Goal: Complete application form: Complete application form

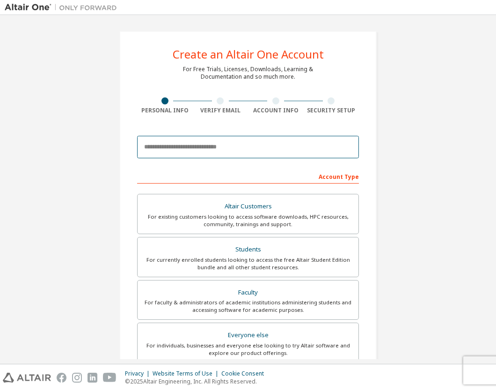
click at [279, 146] on input "email" at bounding box center [248, 147] width 222 height 22
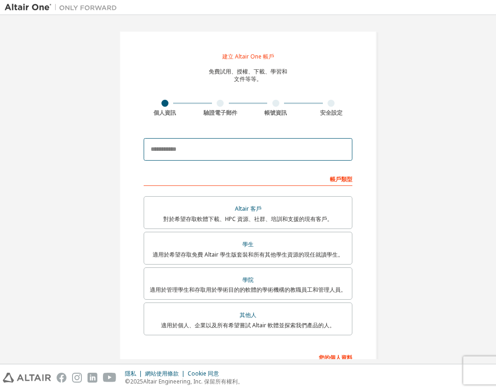
click at [266, 142] on input "email" at bounding box center [248, 149] width 209 height 22
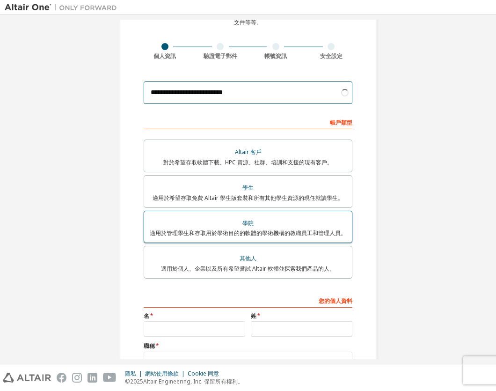
scroll to position [85, 0]
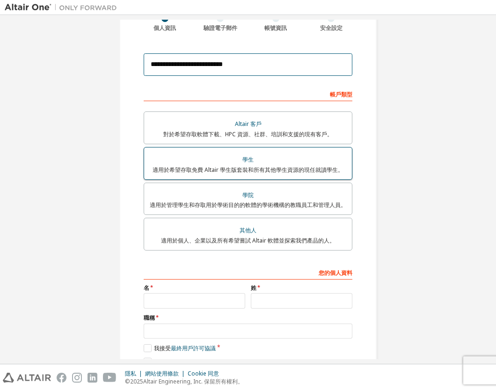
type input "**********"
click at [303, 168] on font "適用於希望存取免費 Altair 學生版套裝和所有其他學生資源的現任就讀學生。" at bounding box center [248, 170] width 191 height 8
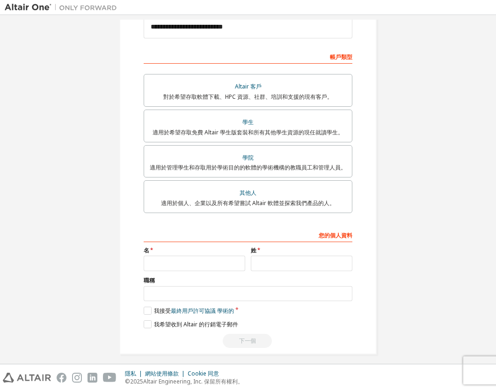
scroll to position [127, 0]
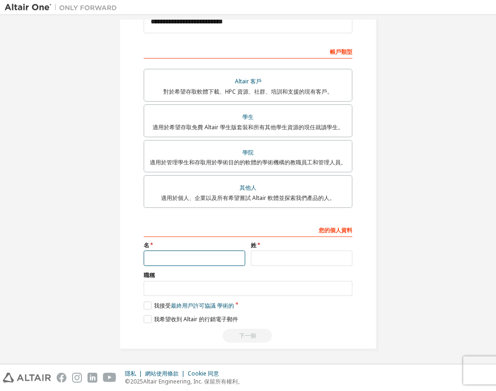
click at [200, 262] on input "text" at bounding box center [195, 257] width 102 height 15
type input "*"
type input "**"
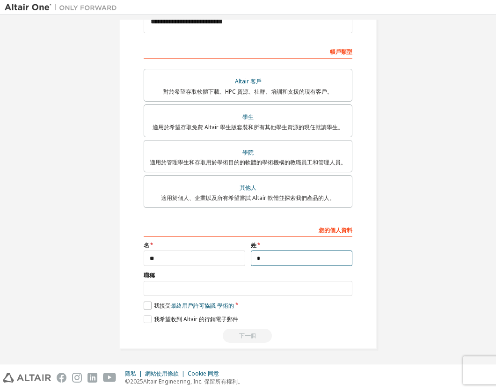
type input "*"
click at [148, 307] on label "我接受 最終用戶許可協議 學術的" at bounding box center [189, 306] width 90 height 8
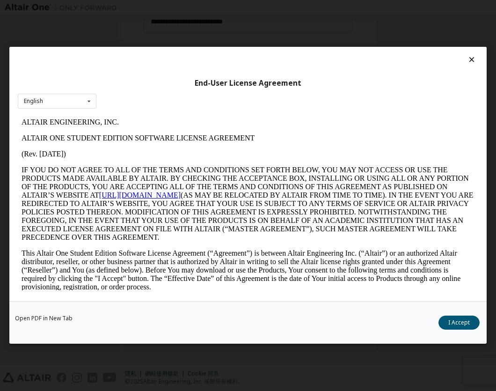
scroll to position [0, 0]
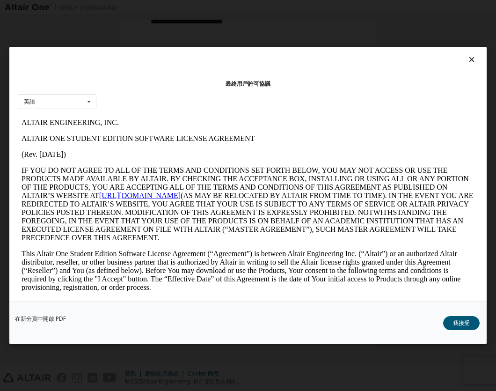
drag, startPoint x: 456, startPoint y: 325, endPoint x: 423, endPoint y: 322, distance: 32.9
click at [455, 326] on font "我接受" at bounding box center [461, 323] width 17 height 8
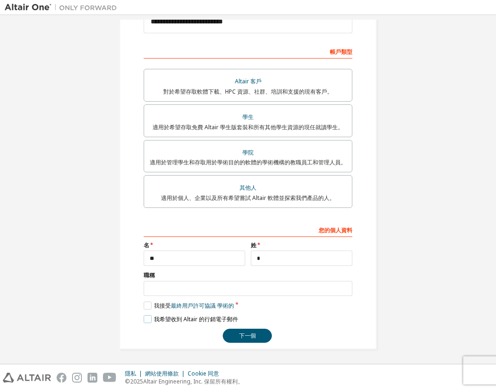
click at [144, 322] on label "我希望收到 Altair 的行銷電子郵件" at bounding box center [191, 319] width 95 height 8
click at [144, 318] on label "我希望收到 Altair 的行銷電子郵件" at bounding box center [191, 319] width 95 height 8
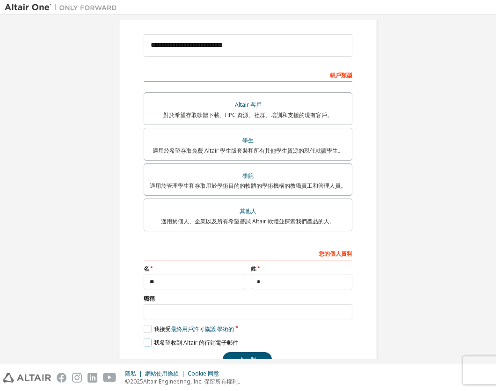
scroll to position [130, 0]
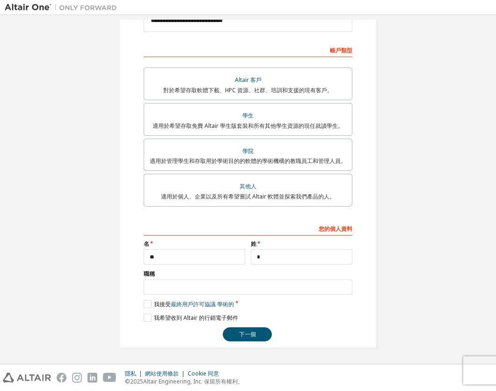
drag, startPoint x: 232, startPoint y: 335, endPoint x: 238, endPoint y: 335, distance: 6.1
click at [232, 335] on button "下一個" at bounding box center [247, 334] width 49 height 14
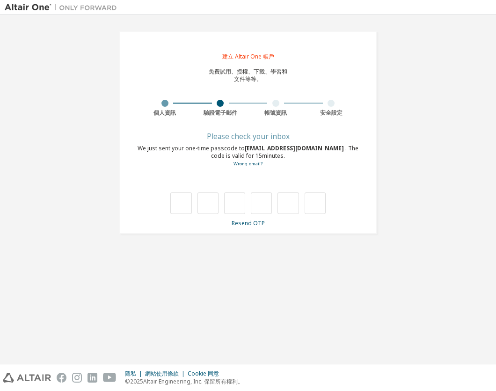
scroll to position [0, 0]
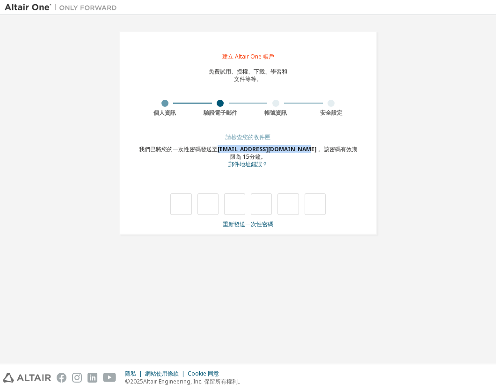
drag, startPoint x: 301, startPoint y: 147, endPoint x: 221, endPoint y: 145, distance: 79.1
click at [221, 146] on div "我們已將您的一次性密碼發送至 81311132@office.csu.edu.tw 。該密碼有效期限為 15 分鐘。 郵件地址錯誤？" at bounding box center [248, 157] width 222 height 23
copy font "81311132@office.csu.edu.tw"
click at [247, 164] on font "郵件地址錯誤？" at bounding box center [247, 164] width 39 height 8
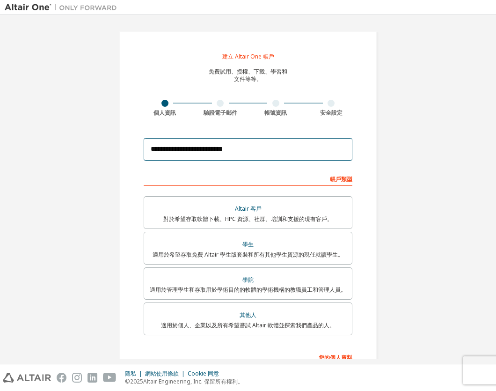
drag, startPoint x: 245, startPoint y: 147, endPoint x: 91, endPoint y: 143, distance: 154.1
click at [92, 144] on div "**********" at bounding box center [248, 254] width 487 height 468
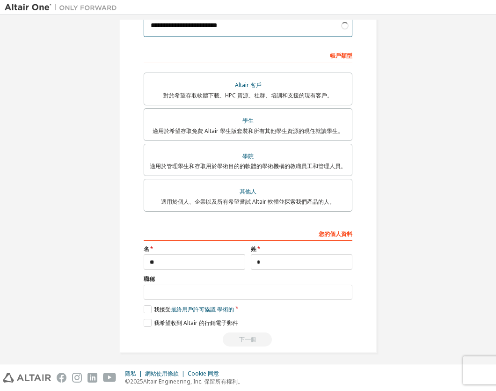
scroll to position [130, 0]
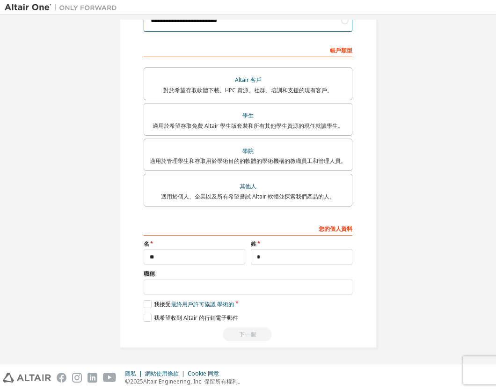
type input "**********"
click at [259, 337] on div "下一個" at bounding box center [248, 334] width 209 height 14
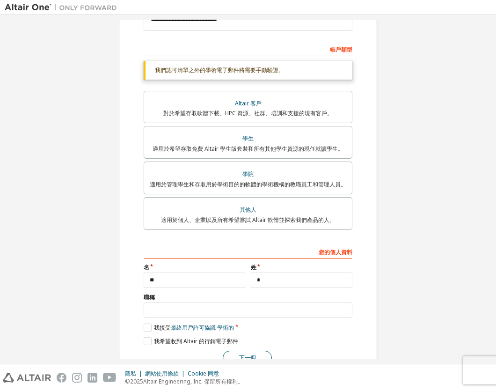
click at [247, 353] on button "下一個" at bounding box center [247, 358] width 49 height 14
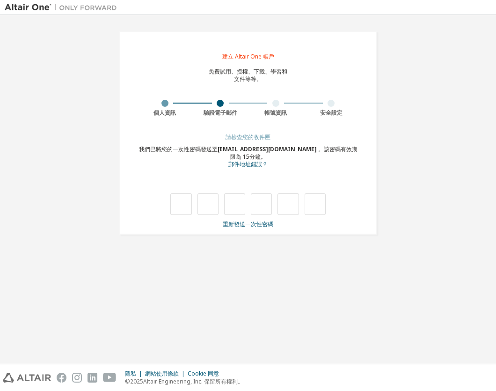
type input "*"
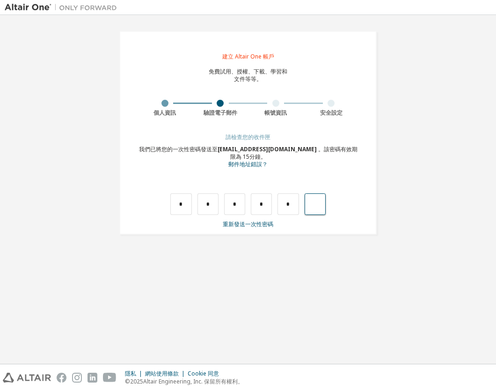
type input "*"
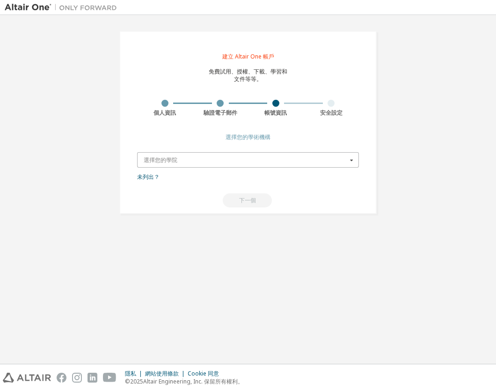
click at [339, 163] on input "text" at bounding box center [248, 160] width 221 height 15
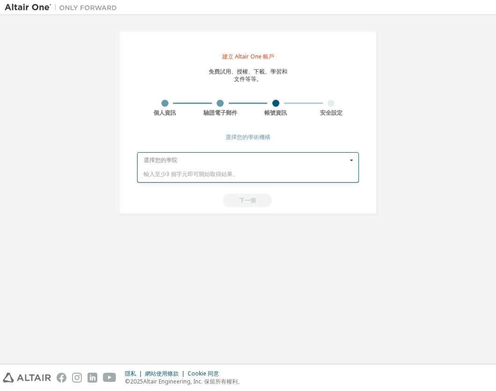
click at [333, 162] on input "text" at bounding box center [248, 160] width 221 height 15
click at [290, 156] on input "text" at bounding box center [248, 160] width 221 height 15
type input "*"
type input "****"
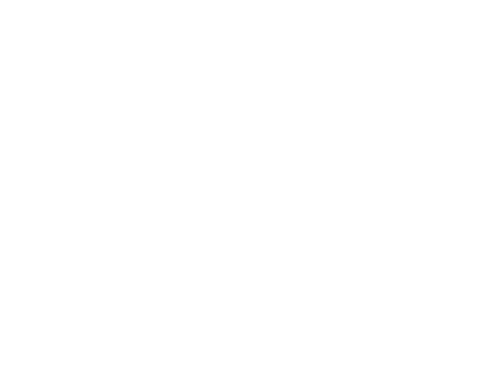
drag, startPoint x: 124, startPoint y: 102, endPoint x: 119, endPoint y: 103, distance: 5.2
click at [123, 102] on div at bounding box center [248, 195] width 496 height 391
drag, startPoint x: 163, startPoint y: 103, endPoint x: 176, endPoint y: 105, distance: 13.2
click at [163, 103] on div at bounding box center [248, 195] width 496 height 391
drag, startPoint x: 92, startPoint y: 49, endPoint x: 75, endPoint y: 32, distance: 23.8
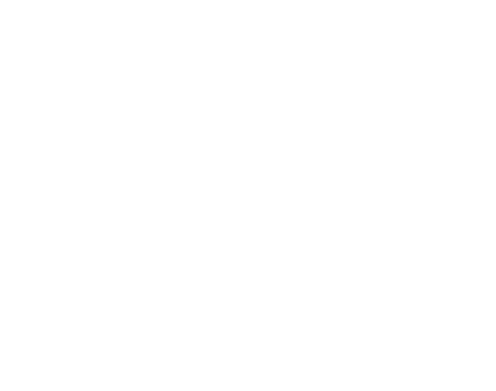
click at [91, 47] on div at bounding box center [248, 195] width 496 height 391
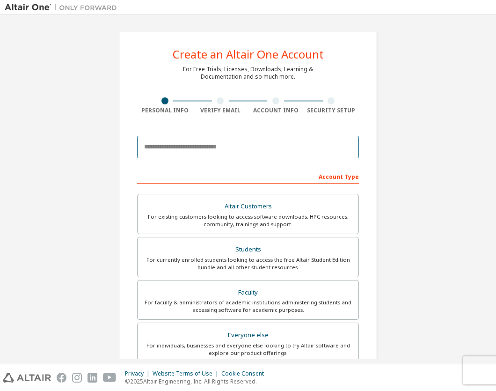
click at [294, 137] on input "email" at bounding box center [248, 147] width 222 height 22
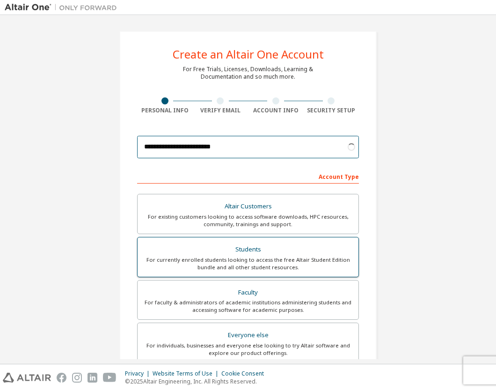
type input "**********"
click at [270, 273] on label "Students For currently enrolled students looking to access the free Altair Stud…" at bounding box center [248, 257] width 222 height 40
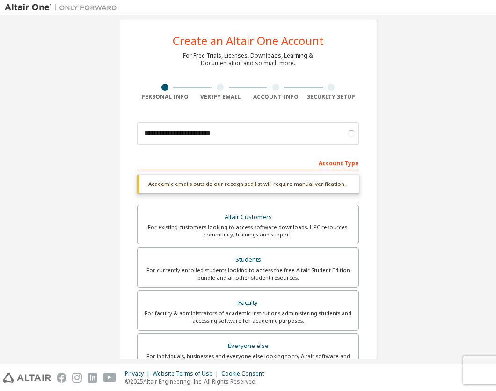
scroll to position [180, 0]
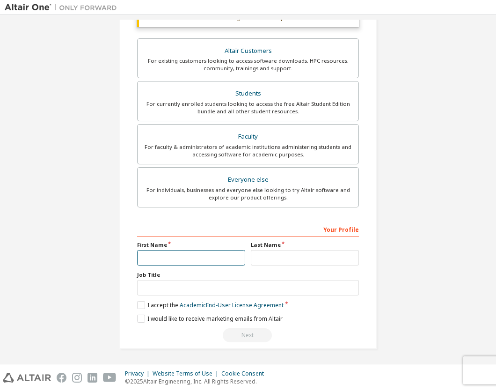
click at [211, 259] on input "text" at bounding box center [191, 257] width 108 height 15
type input "*"
type input "**"
type input "*"
drag, startPoint x: 133, startPoint y: 304, endPoint x: 142, endPoint y: 305, distance: 8.4
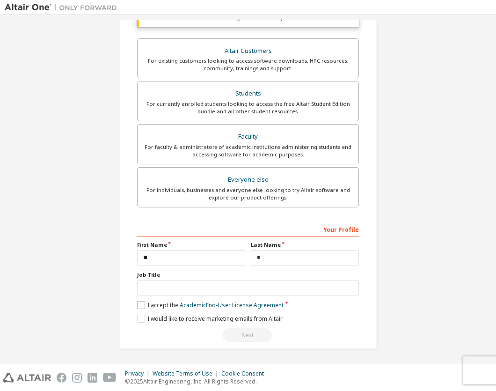
click at [134, 304] on div "**********" at bounding box center [247, 100] width 257 height 498
click at [133, 302] on div "**********" at bounding box center [247, 100] width 257 height 498
click at [139, 301] on label "I accept the Academic End-User License Agreement" at bounding box center [210, 305] width 147 height 8
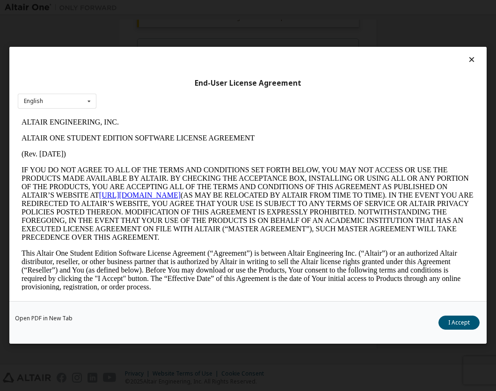
scroll to position [0, 0]
click at [456, 324] on button "I Accept" at bounding box center [459, 323] width 41 height 14
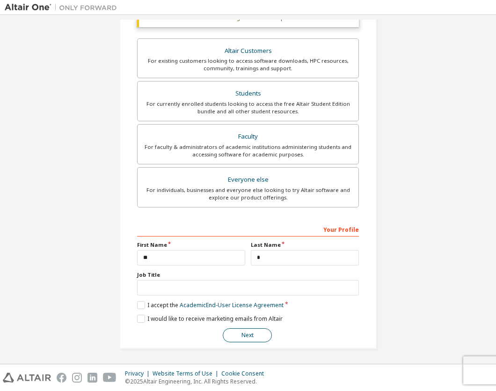
click at [250, 331] on button "Next" at bounding box center [247, 335] width 49 height 14
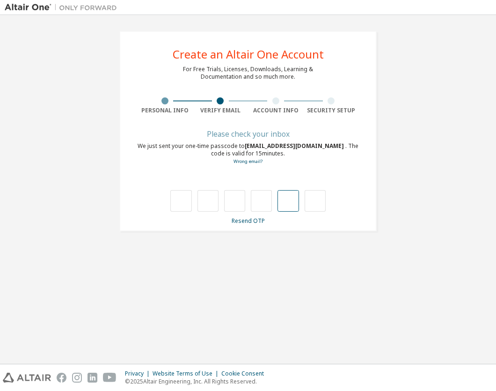
type input "*"
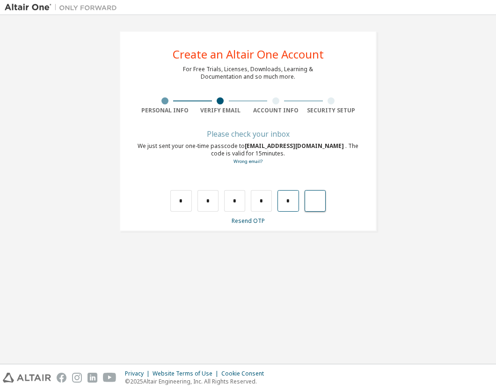
type input "*"
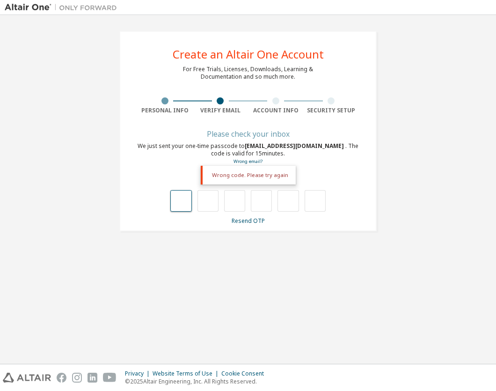
click at [182, 197] on input "text" at bounding box center [180, 201] width 21 height 22
type input "*"
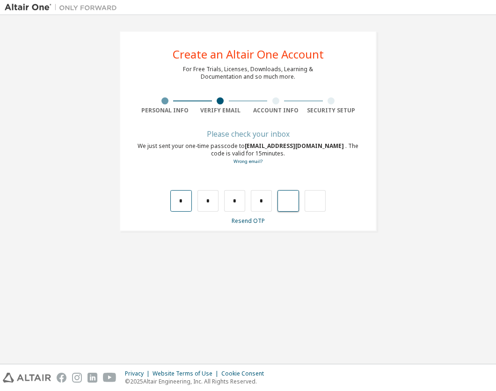
type input "*"
click at [186, 206] on input "text" at bounding box center [180, 201] width 21 height 22
type input "*"
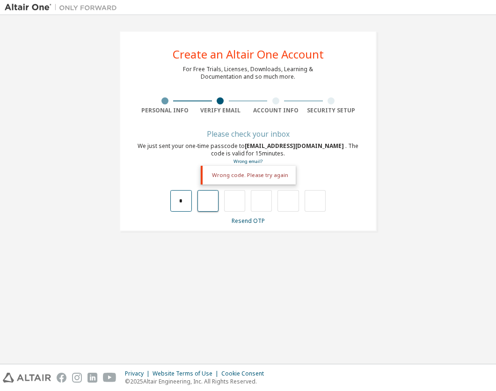
type input "*"
click at [212, 202] on input "*" at bounding box center [208, 201] width 21 height 22
click at [210, 201] on input "text" at bounding box center [208, 201] width 21 height 22
type input "*"
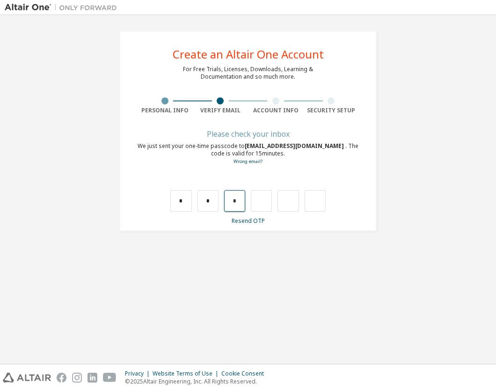
drag, startPoint x: 242, startPoint y: 202, endPoint x: 231, endPoint y: 202, distance: 10.3
click at [231, 202] on input "*" at bounding box center [234, 201] width 21 height 22
type input "*"
drag, startPoint x: 262, startPoint y: 202, endPoint x: 248, endPoint y: 202, distance: 14.0
click at [248, 202] on div "* * * *" at bounding box center [247, 201] width 155 height 22
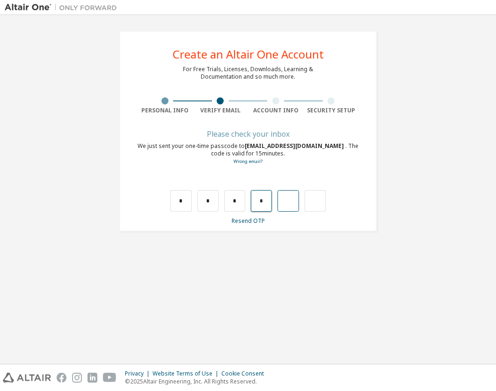
type input "*"
drag, startPoint x: 294, startPoint y: 203, endPoint x: 279, endPoint y: 203, distance: 15.0
click at [279, 203] on input "*" at bounding box center [288, 201] width 21 height 22
type input "*"
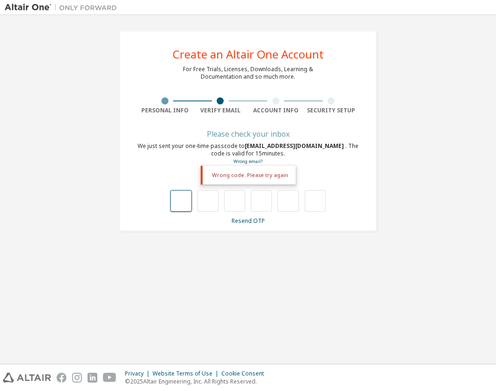
click at [184, 197] on input "text" at bounding box center [180, 201] width 21 height 22
type input "*"
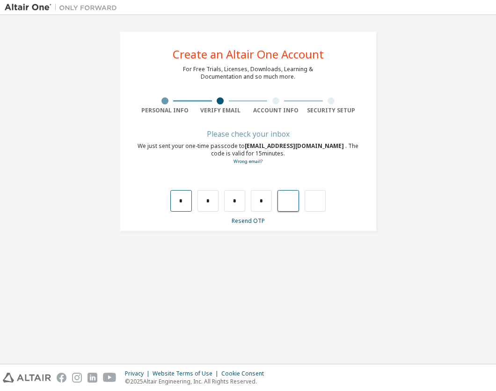
type input "*"
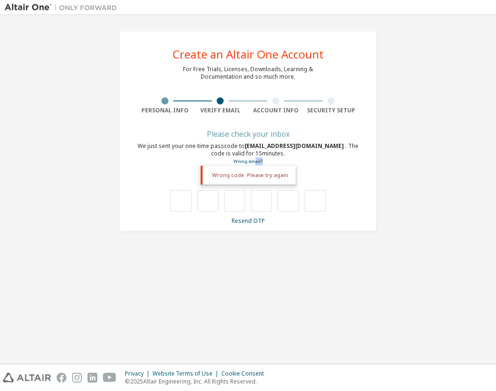
drag, startPoint x: 255, startPoint y: 161, endPoint x: 296, endPoint y: 160, distance: 41.2
click at [296, 160] on div "We just sent your one-time passcode to pppplll16@lcvs.kh.edu.tw . The code is v…" at bounding box center [248, 153] width 222 height 23
click at [300, 159] on div "We just sent your one-time passcode to pppplll16@lcvs.kh.edu.tw . The code is v…" at bounding box center [248, 153] width 222 height 23
drag, startPoint x: 182, startPoint y: 200, endPoint x: 173, endPoint y: 200, distance: 8.4
click at [175, 201] on input "text" at bounding box center [180, 201] width 21 height 22
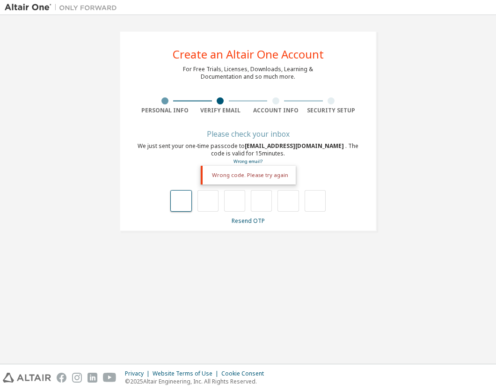
type input "*"
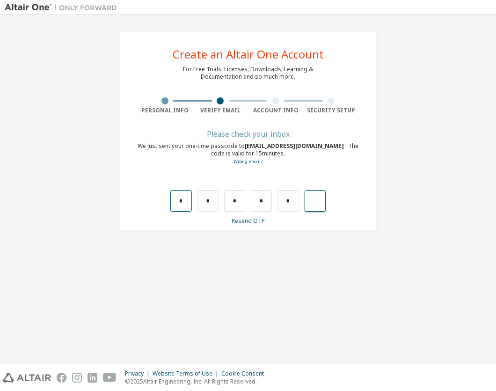
type input "*"
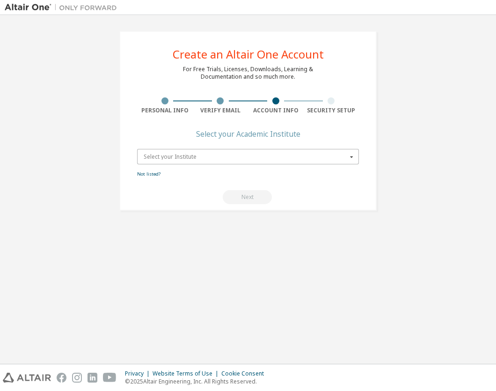
click at [218, 161] on input "text" at bounding box center [248, 156] width 221 height 15
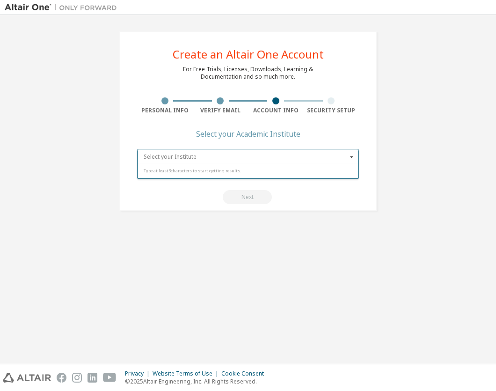
click at [236, 149] on input "text" at bounding box center [248, 156] width 221 height 15
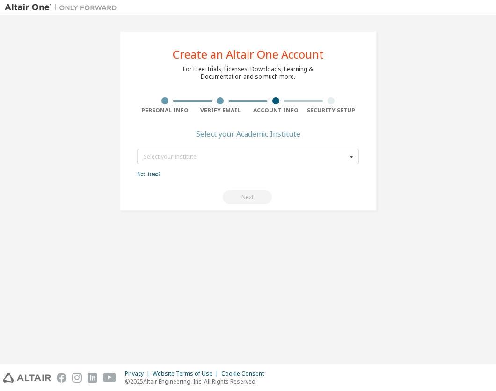
drag, startPoint x: 124, startPoint y: 187, endPoint x: 140, endPoint y: 188, distance: 15.9
click at [137, 188] on div "Create an Altair One Account For Free Trials, Licenses, Downloads, Learning & D…" at bounding box center [247, 121] width 257 height 180
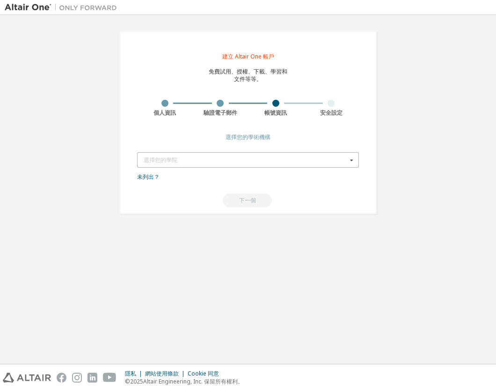
click at [355, 158] on icon at bounding box center [352, 160] width 12 height 15
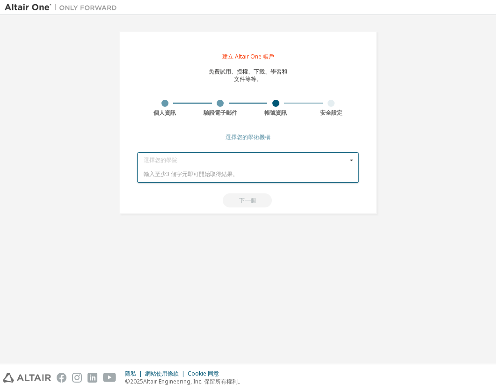
click at [353, 158] on icon at bounding box center [352, 160] width 12 height 15
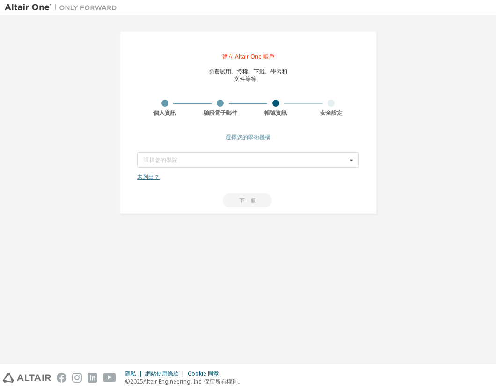
click at [144, 177] on font "未列出？" at bounding box center [148, 177] width 22 height 8
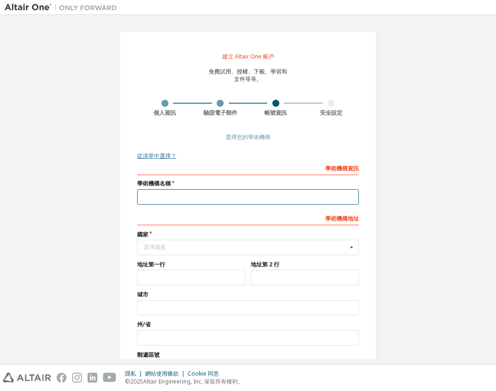
click at [211, 198] on input "text" at bounding box center [248, 196] width 222 height 15
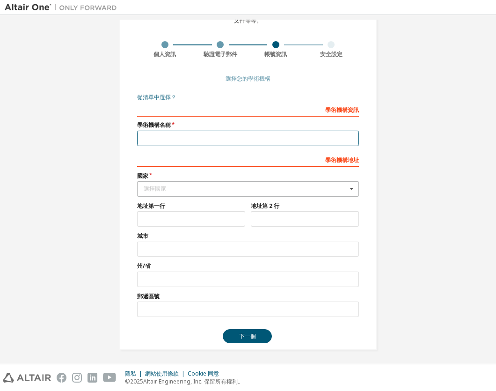
scroll to position [59, 0]
type input "****"
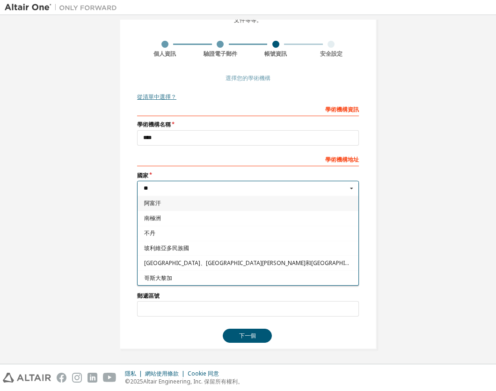
type input "*"
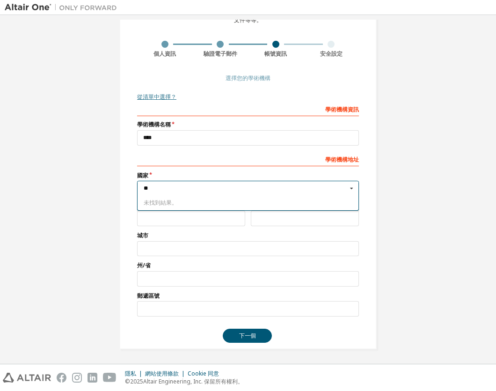
type input "*"
type input "******"
click at [207, 201] on span "台灣" at bounding box center [248, 203] width 208 height 6
type input "***"
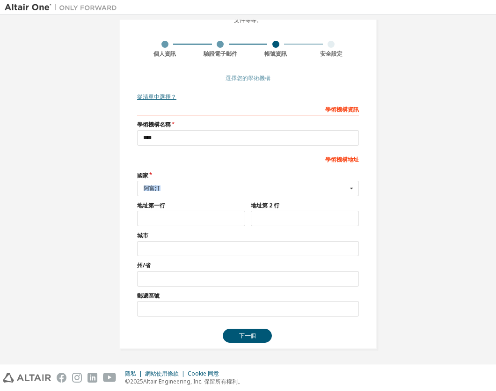
drag, startPoint x: 254, startPoint y: 187, endPoint x: 133, endPoint y: 189, distance: 120.3
click at [137, 189] on div "阿富汗 Afghanistan Åland Islands Albania Algeria American Samoa Andorra Angola Ang…" at bounding box center [248, 188] width 222 height 15
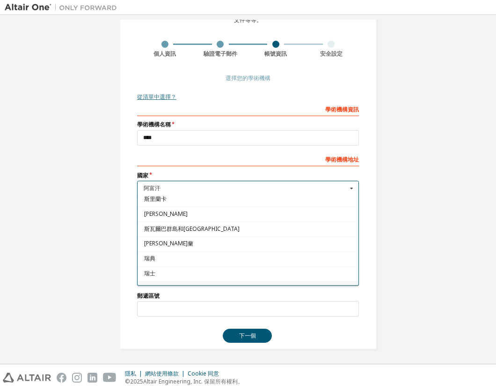
click at [174, 286] on span "台灣" at bounding box center [248, 289] width 208 height 6
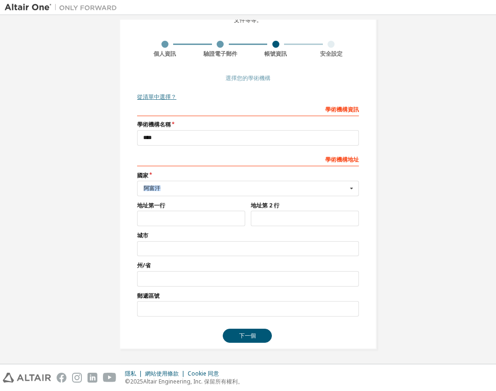
drag, startPoint x: 166, startPoint y: 188, endPoint x: 78, endPoint y: 188, distance: 88.0
click at [85, 191] on div "建立 Altair One 帳戶 免費試用、授權、下載、學習和 文件等等。 個人資訊 驗證電子郵件 帳號資訊 安全設定 選擇您的學術機構 從清單中選擇？ 學術…" at bounding box center [248, 161] width 487 height 400
drag, startPoint x: 351, startPoint y: 186, endPoint x: 338, endPoint y: 195, distance: 15.8
click at [349, 185] on icon at bounding box center [352, 188] width 12 height 15
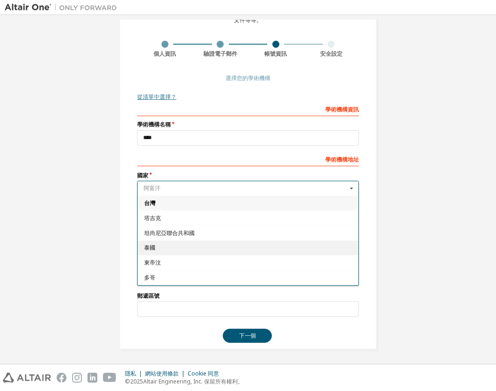
scroll to position [3059, 0]
click at [203, 243] on span "台灣" at bounding box center [248, 246] width 208 height 6
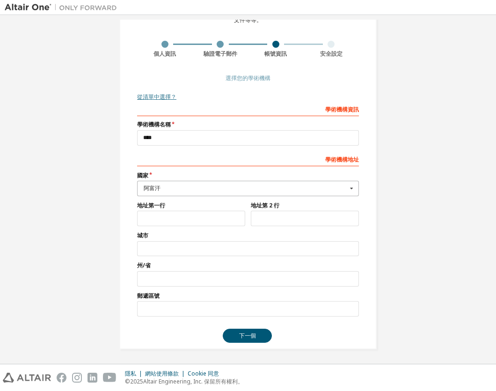
click at [203, 235] on label "城市" at bounding box center [248, 235] width 222 height 7
drag, startPoint x: 149, startPoint y: 187, endPoint x: 159, endPoint y: 189, distance: 9.5
click at [155, 189] on font "阿富汗" at bounding box center [152, 188] width 17 height 8
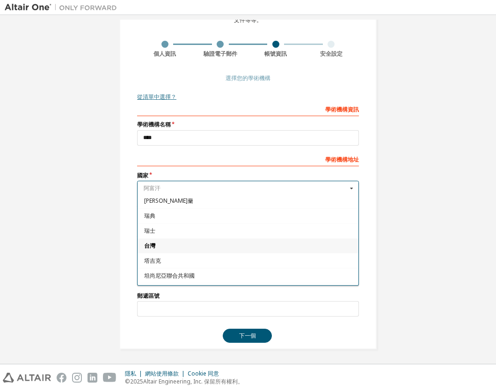
click at [169, 190] on input "text" at bounding box center [248, 188] width 221 height 15
click at [182, 187] on input "text" at bounding box center [248, 188] width 221 height 15
click at [162, 243] on span "台灣" at bounding box center [248, 246] width 208 height 6
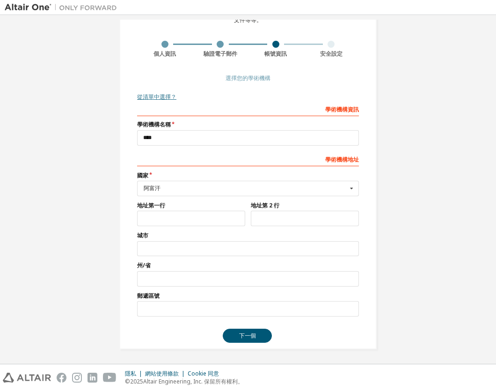
scroll to position [56, 0]
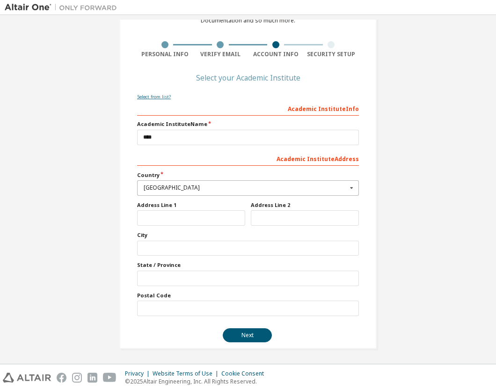
drag, startPoint x: 174, startPoint y: 192, endPoint x: 169, endPoint y: 210, distance: 19.1
click at [173, 192] on input "text" at bounding box center [248, 188] width 221 height 15
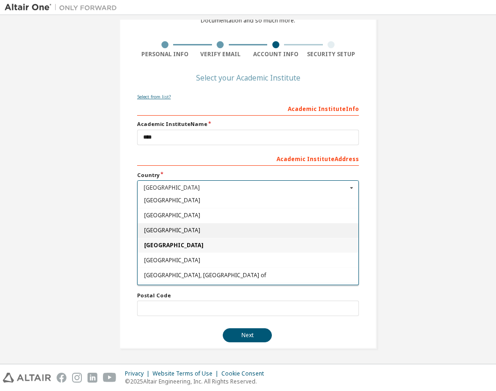
click at [202, 228] on span "Switzerland" at bounding box center [248, 231] width 208 height 6
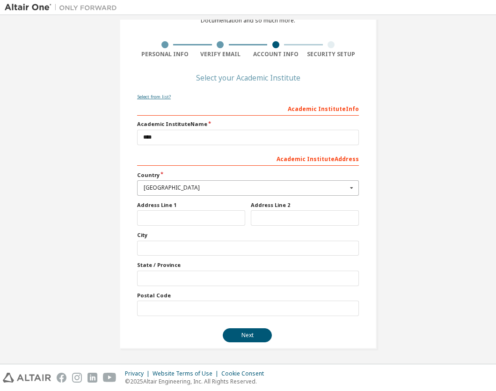
drag, startPoint x: 207, startPoint y: 185, endPoint x: 211, endPoint y: 187, distance: 4.8
click at [209, 185] on div "Switzerland" at bounding box center [246, 188] width 204 height 6
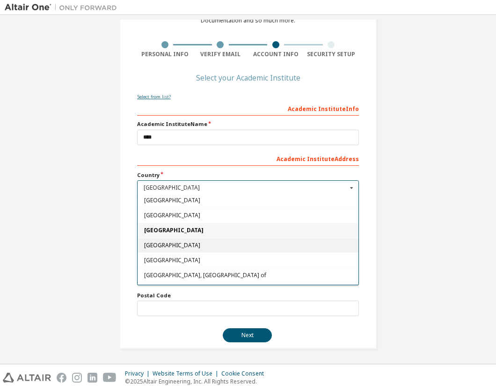
click at [175, 243] on span "[GEOGRAPHIC_DATA]" at bounding box center [248, 246] width 208 height 6
type input "***"
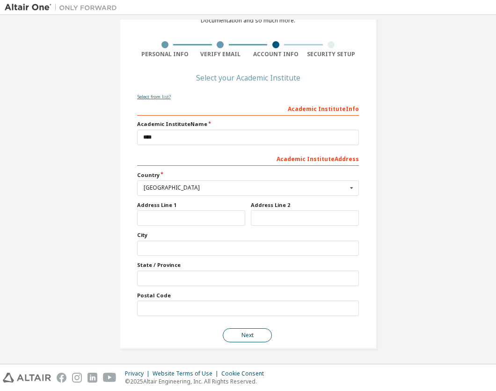
click at [244, 337] on button "Next" at bounding box center [247, 335] width 49 height 14
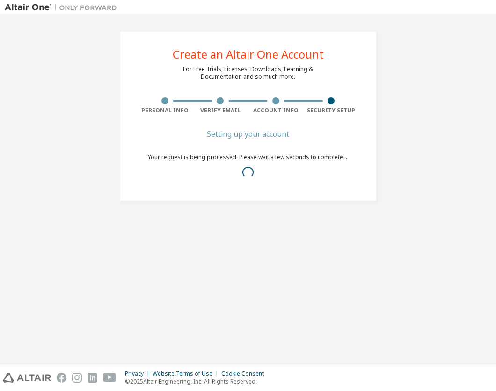
scroll to position [0, 0]
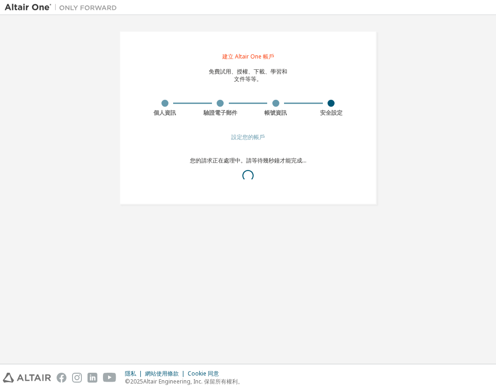
drag, startPoint x: 401, startPoint y: 158, endPoint x: 392, endPoint y: 131, distance: 28.1
click at [392, 131] on div "建立 Altair One 帳戶 免費試用、授權、下載、學習和 文件等等。 個人資訊 驗證電子郵件 帳號資訊 安全設定 設定您的帳戶 您的請求正在處理中。請等…" at bounding box center [248, 118] width 487 height 196
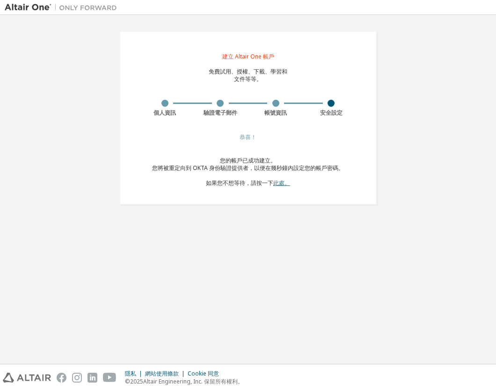
click at [279, 183] on font "此處。" at bounding box center [281, 183] width 17 height 8
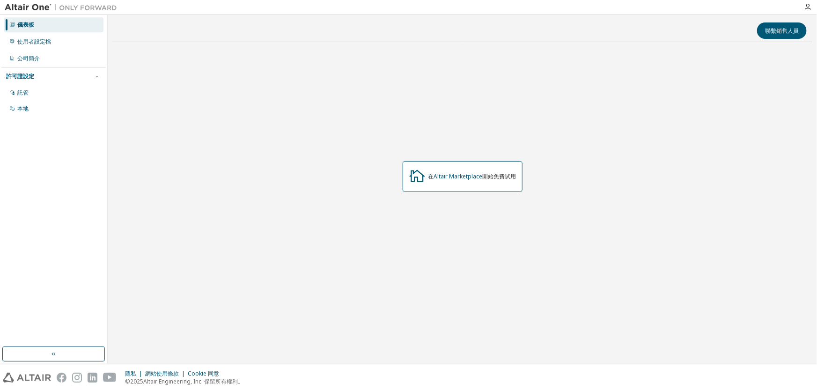
click at [459, 103] on div "在Altair Marketplace 開始免費試用" at bounding box center [462, 177] width 700 height 254
click at [59, 43] on div "使用者設定檔" at bounding box center [54, 41] width 100 height 15
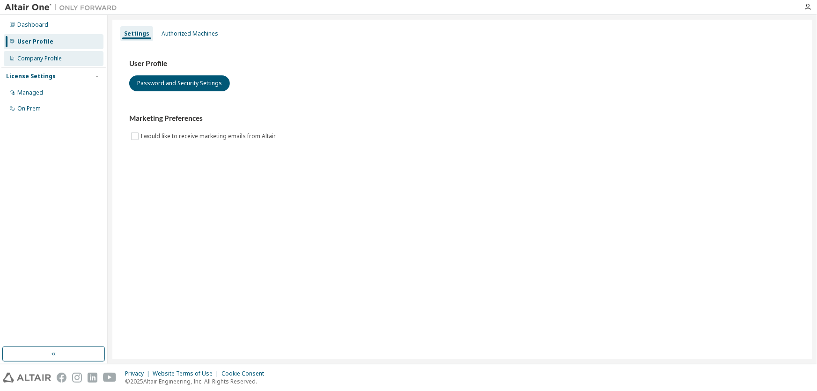
click at [44, 62] on div "Company Profile" at bounding box center [54, 58] width 100 height 15
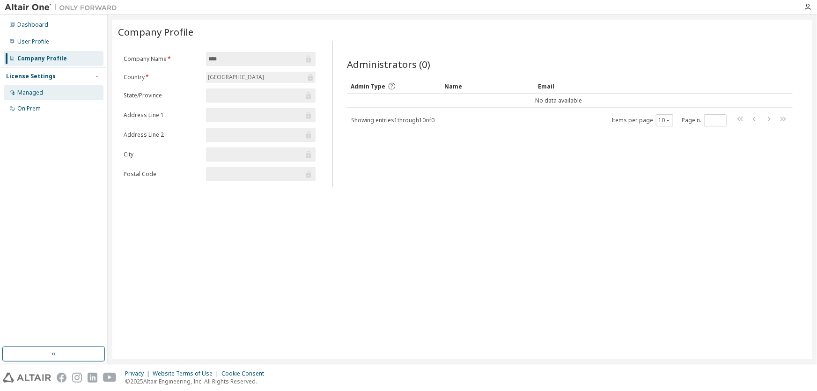
click at [56, 98] on div "Managed" at bounding box center [54, 92] width 100 height 15
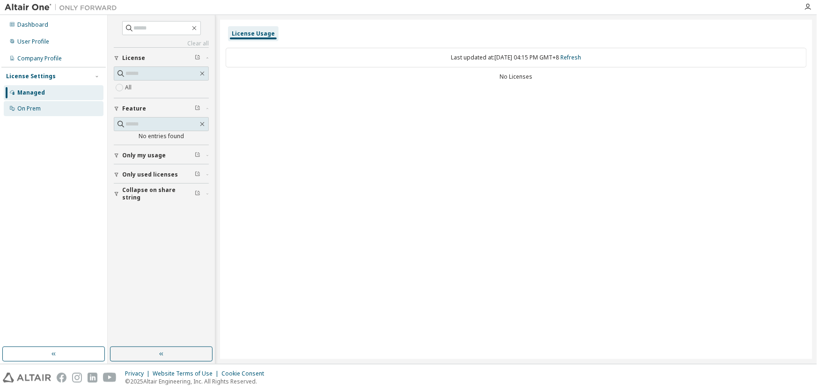
click at [54, 113] on div "On Prem" at bounding box center [54, 108] width 100 height 15
